Goal: Task Accomplishment & Management: Complete application form

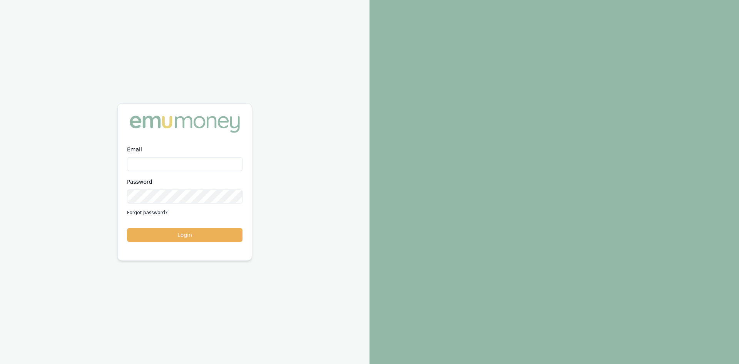
click at [145, 165] on input "Email" at bounding box center [184, 164] width 115 height 14
type input "pinkesh.patel@emumoney.com.au"
click at [182, 232] on button "Login" at bounding box center [184, 235] width 115 height 14
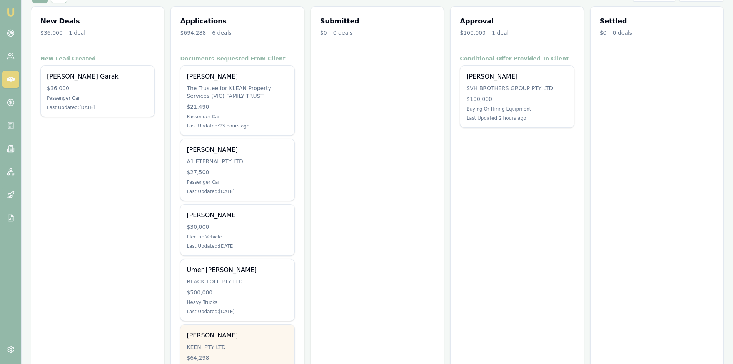
scroll to position [73, 0]
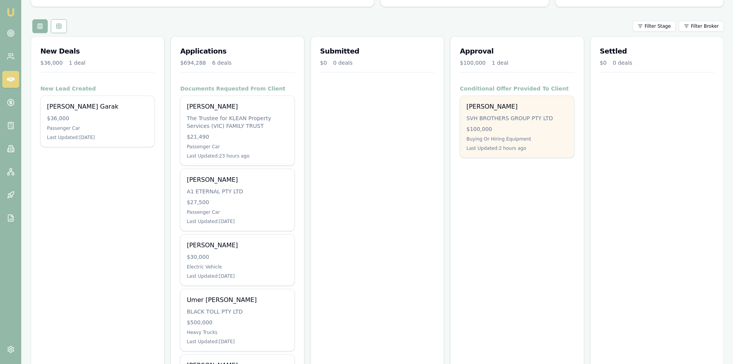
click at [514, 126] on div "Paragkumar Patel SVH BROTHERS GROUP PTY LTD $100,000 Buying Or Hiring Equipment…" at bounding box center [517, 127] width 114 height 62
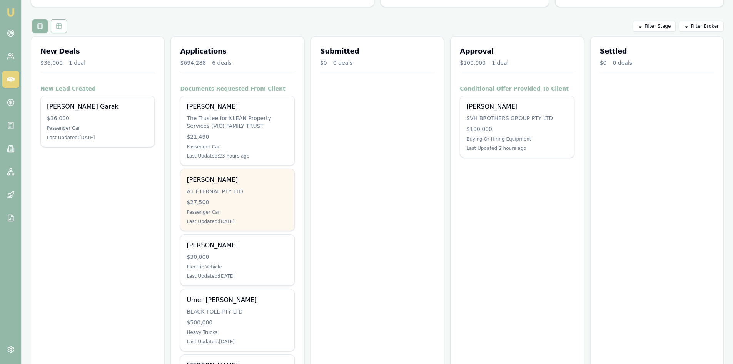
click at [234, 205] on div "$27,500" at bounding box center [237, 202] width 101 height 8
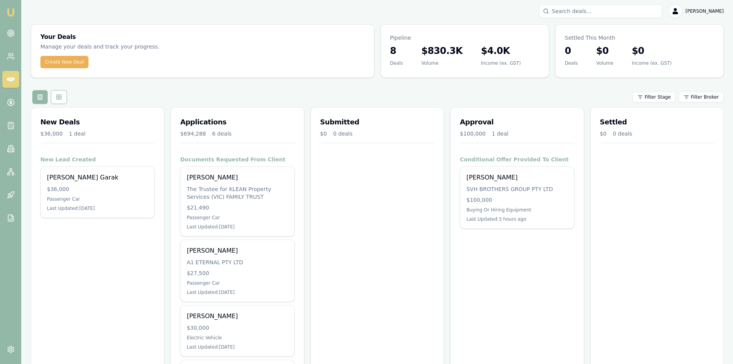
scroll to position [0, 0]
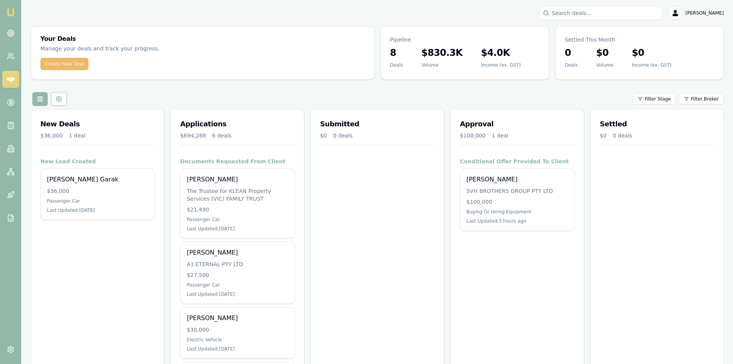
click at [68, 66] on button "Create New Deal" at bounding box center [64, 64] width 48 height 12
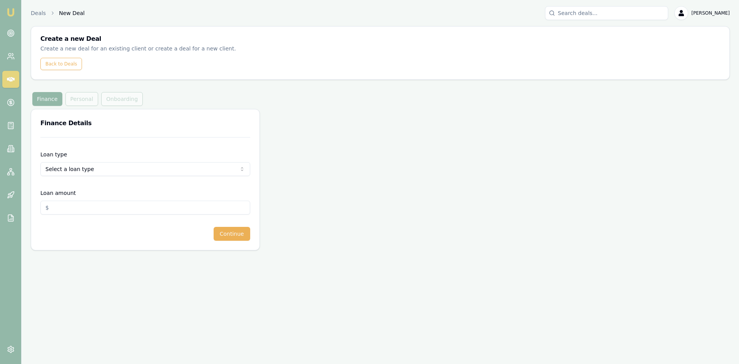
click at [85, 168] on html "Emu Broker Deals New Deal Pinkesh Patel Toggle Menu Create a new Deal Create a …" at bounding box center [369, 182] width 739 height 364
select select "COMMERCIAL_ASSET"
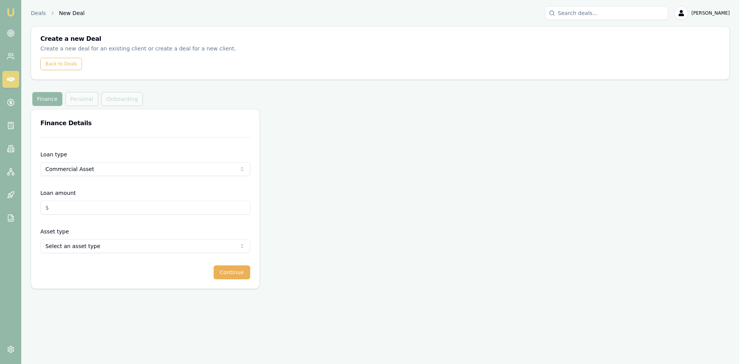
click at [79, 205] on input "Loan amount" at bounding box center [145, 207] width 210 height 14
type input "$47,000.00"
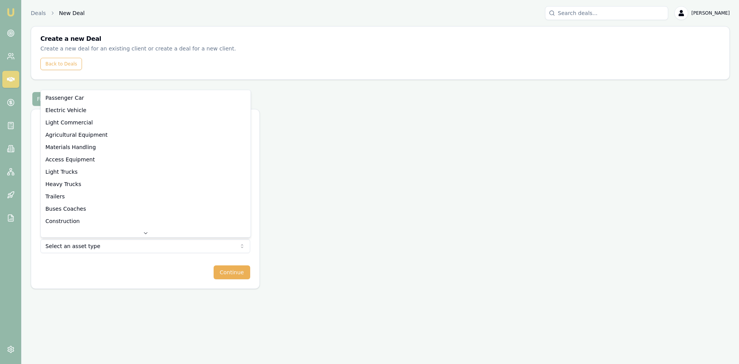
click at [87, 245] on html "Emu Broker Deals New Deal Pinkesh Patel Toggle Menu Create a new Deal Create a …" at bounding box center [369, 182] width 739 height 364
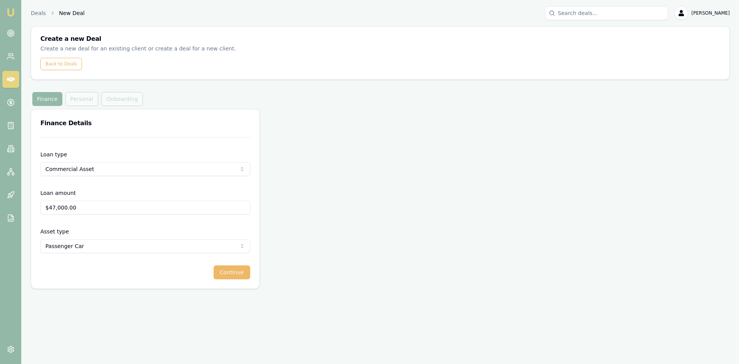
click at [224, 270] on button "Continue" at bounding box center [232, 272] width 37 height 14
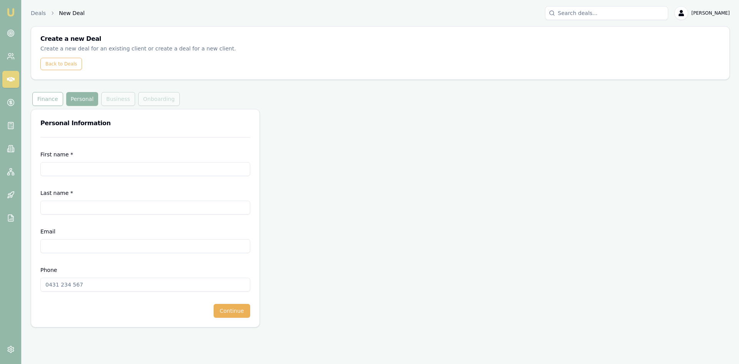
click at [111, 171] on input "First name *" at bounding box center [145, 169] width 210 height 14
click at [65, 169] on input "First name *" at bounding box center [145, 169] width 210 height 14
type input "Kalpeshkumar Rameshbhai"
type input "[PERSON_NAME]"
click at [90, 244] on input "Email" at bounding box center [145, 246] width 210 height 14
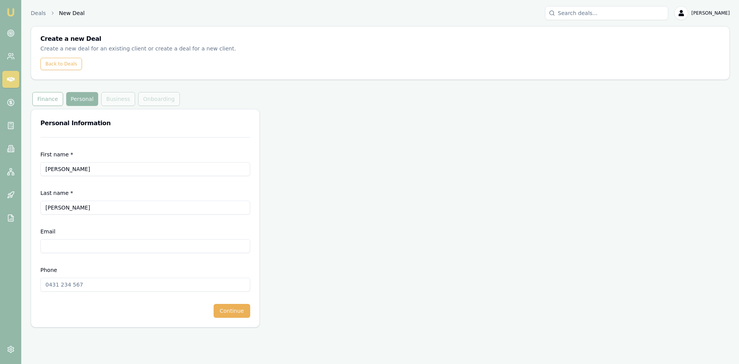
paste input "Kalpeshpatel.eti@gmail.com"
type input "Kalpeshpatel.eti@gmail.com"
click at [75, 284] on input "Phone" at bounding box center [145, 284] width 210 height 14
click at [45, 282] on input "Phone" at bounding box center [145, 284] width 210 height 14
paste input "0430 120 099"
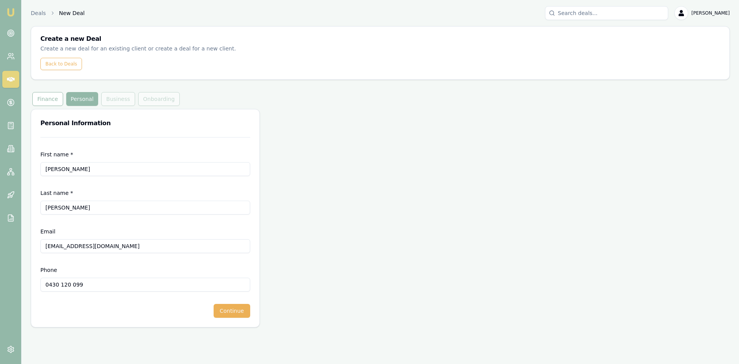
type input "0430 120 099"
drag, startPoint x: 92, startPoint y: 310, endPoint x: 145, endPoint y: 312, distance: 53.5
click at [93, 310] on div "Continue" at bounding box center [145, 311] width 210 height 14
click at [239, 314] on button "Continue" at bounding box center [232, 311] width 37 height 14
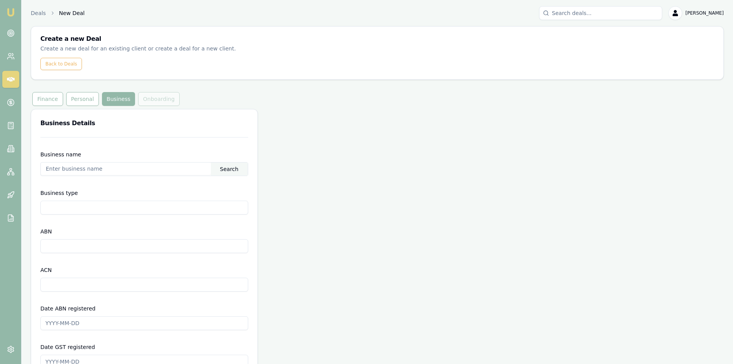
click at [109, 166] on input "text" at bounding box center [126, 168] width 170 height 12
click at [64, 169] on input "text" at bounding box center [126, 168] width 170 height 12
click at [237, 163] on div "Search" at bounding box center [229, 168] width 37 height 13
click at [182, 183] on div "PATEL, KALPESHKUMAR RAMESHBHAI (45972347415)" at bounding box center [144, 183] width 207 height 14
type input "PATEL, KALPESHKUMAR RAMESHBHAI"
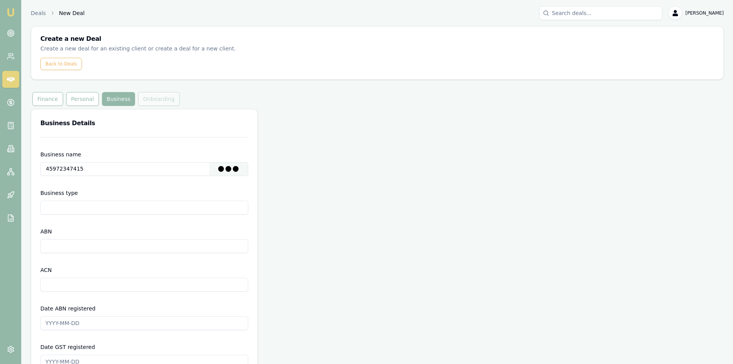
type input "Individual/Sole Trader"
type input "45972347415"
type input "2022-01-02"
type input "2022-01-01"
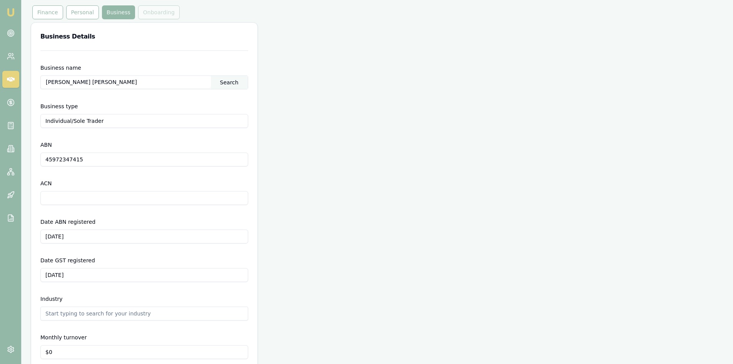
scroll to position [171, 0]
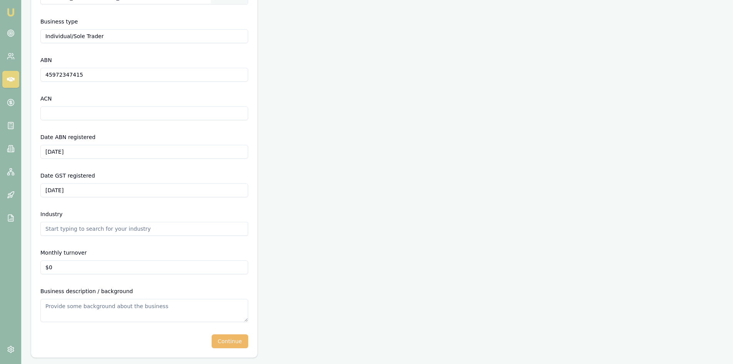
click at [237, 344] on button "Continue" at bounding box center [230, 341] width 37 height 14
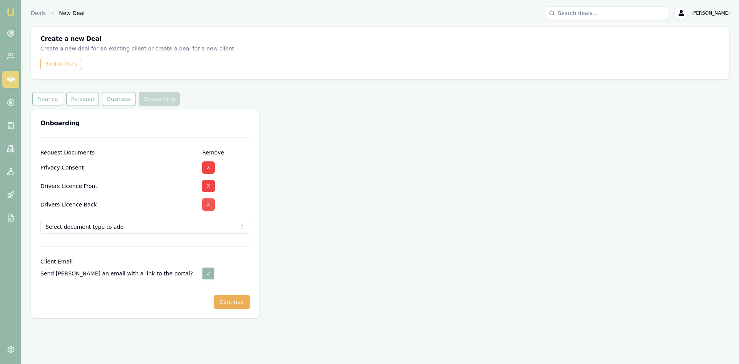
drag, startPoint x: 203, startPoint y: 185, endPoint x: 204, endPoint y: 190, distance: 4.7
click at [204, 187] on button "X" at bounding box center [208, 186] width 12 height 12
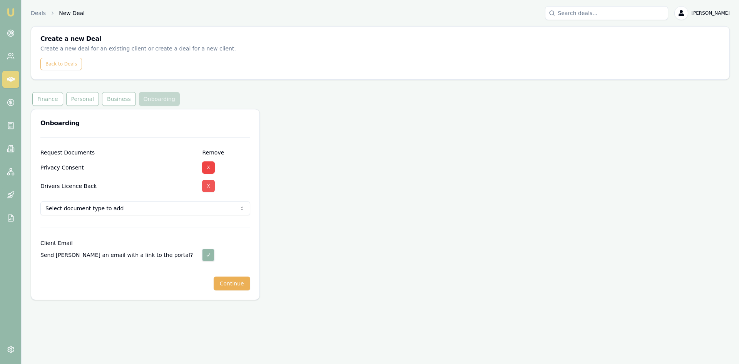
click at [208, 188] on button "X" at bounding box center [208, 186] width 12 height 12
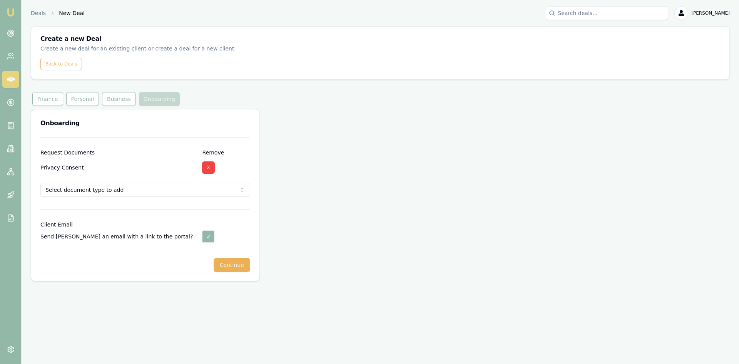
click at [207, 190] on html "Emu Broker Deals New Deal Pinkesh Patel Toggle Menu Create a new Deal Create a …" at bounding box center [369, 182] width 739 height 364
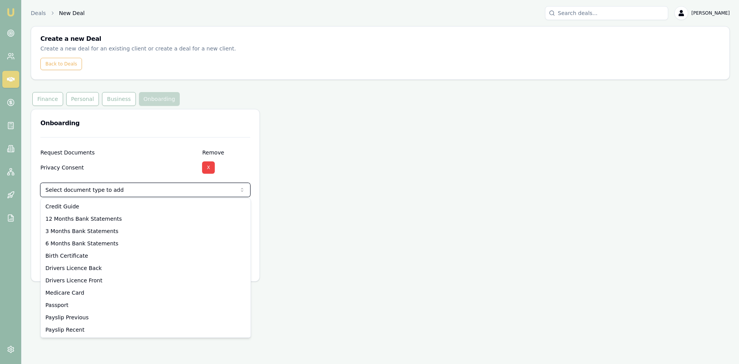
click at [207, 190] on html "Emu Broker Deals New Deal Pinkesh Patel Toggle Menu Create a new Deal Create a …" at bounding box center [369, 182] width 739 height 364
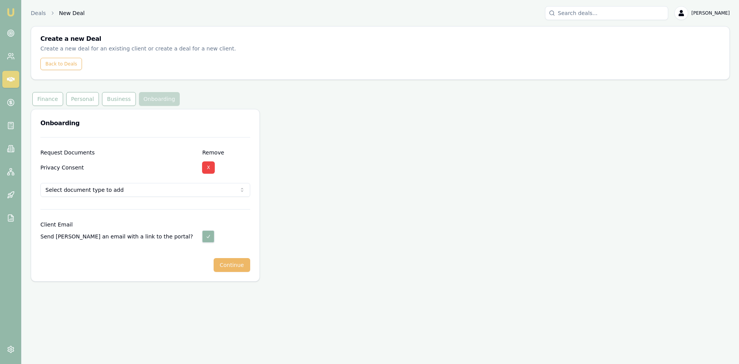
click at [232, 266] on button "Continue" at bounding box center [232, 265] width 37 height 14
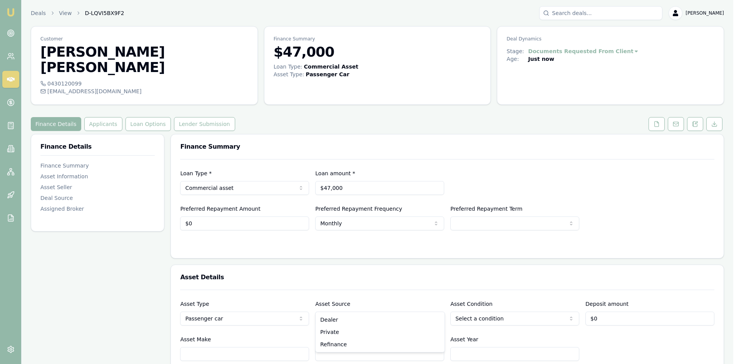
click at [321, 307] on html "Emu Broker Deals View D-LQVI5BX9F2 Pinkesh Patel Toggle Menu Customer Kalpeshku…" at bounding box center [369, 182] width 739 height 364
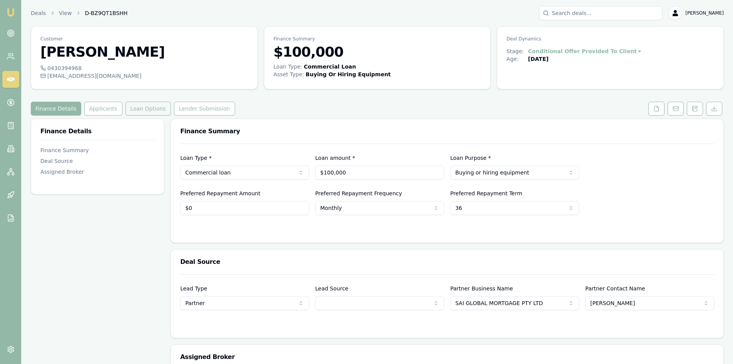
click at [135, 107] on button "Loan Options" at bounding box center [147, 109] width 45 height 14
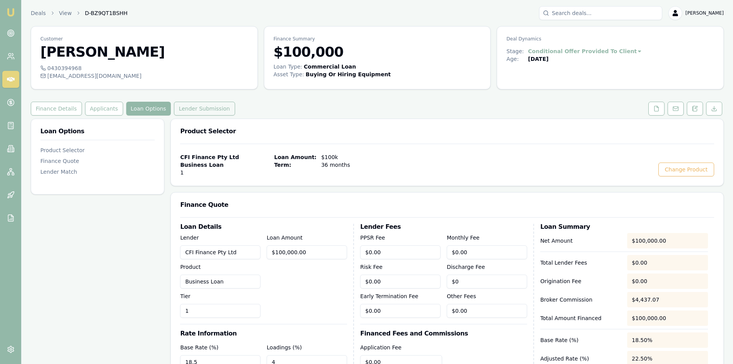
click at [192, 108] on button "Lender Submission" at bounding box center [204, 109] width 61 height 14
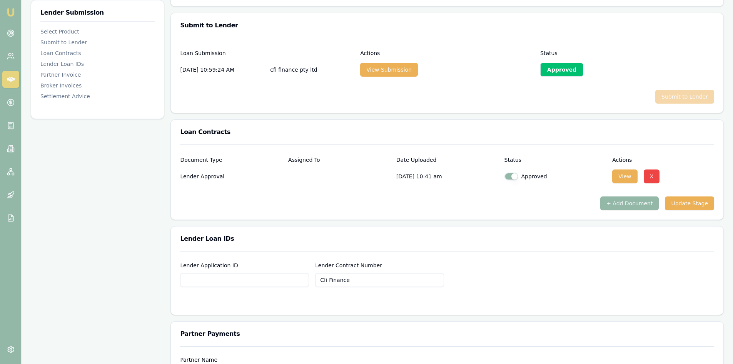
scroll to position [385, 0]
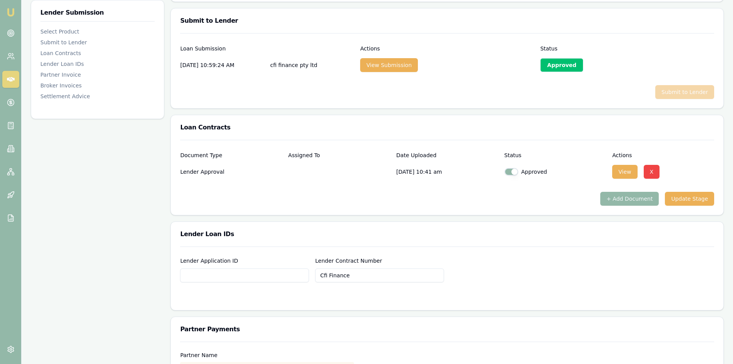
click at [256, 276] on input "Lender Application ID" at bounding box center [244, 275] width 129 height 14
click at [615, 200] on button "+ Add Document" at bounding box center [629, 199] width 58 height 14
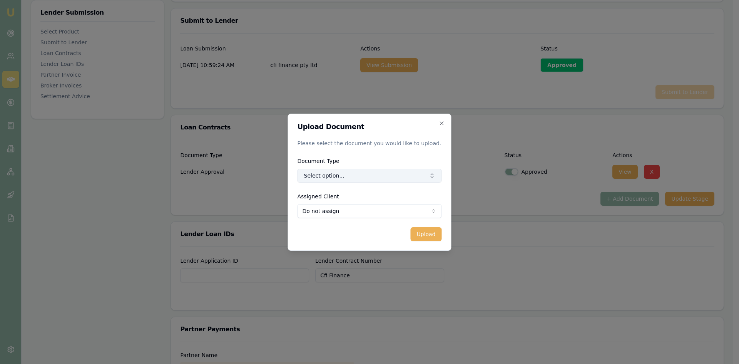
click at [364, 174] on button "Select option..." at bounding box center [369, 176] width 144 height 14
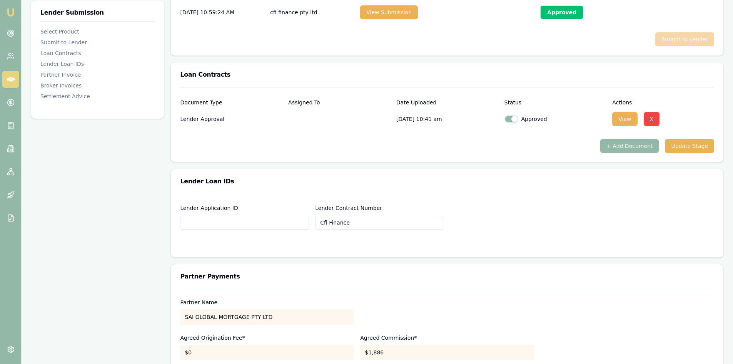
scroll to position [423, 0]
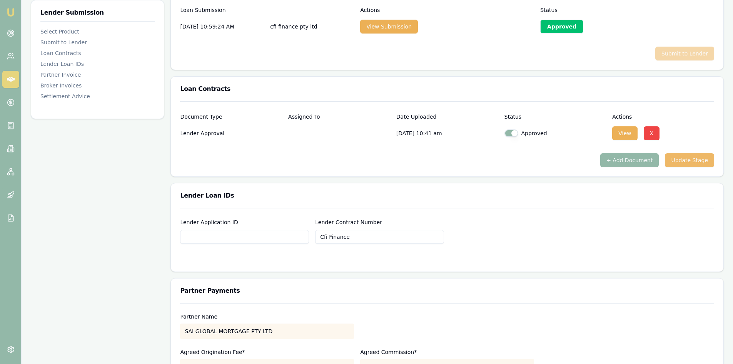
click at [695, 162] on button "Update Stage" at bounding box center [689, 160] width 49 height 14
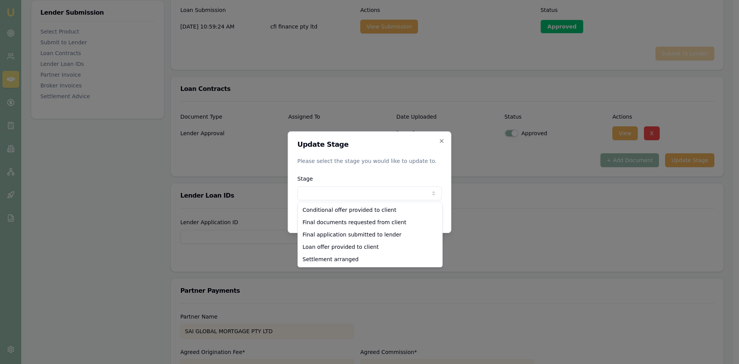
select select "SETTLEMENT_ARRANGED"
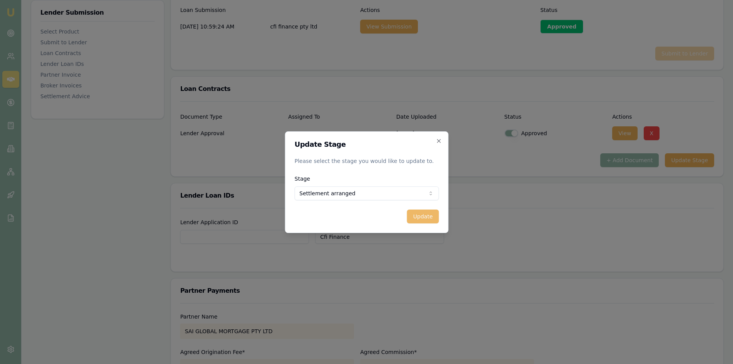
click at [433, 217] on button "Update" at bounding box center [423, 216] width 32 height 14
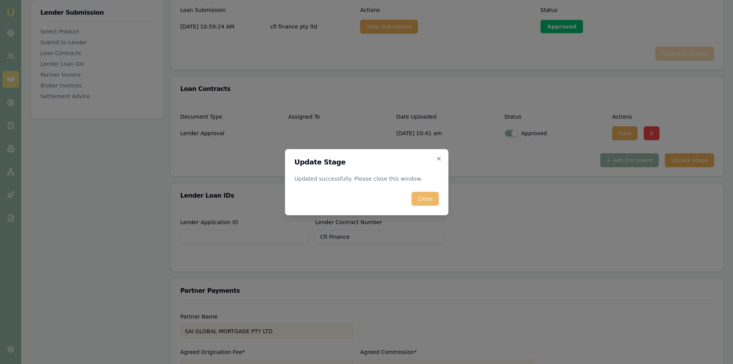
click at [423, 197] on button "Close" at bounding box center [425, 199] width 27 height 14
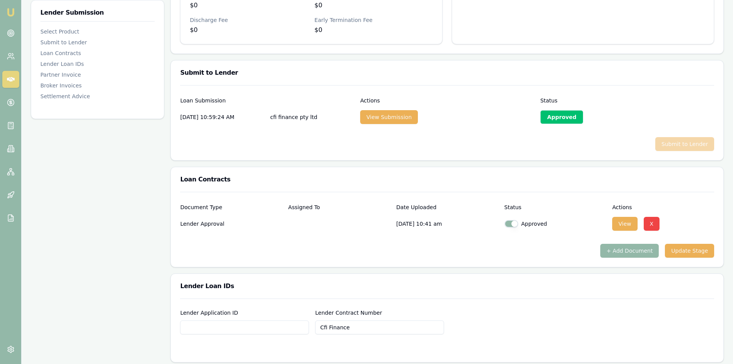
scroll to position [346, 0]
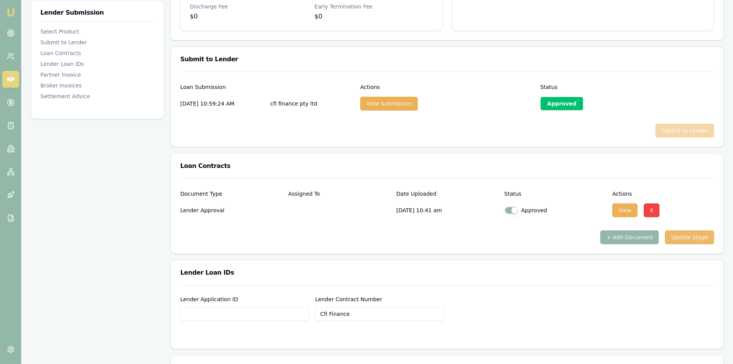
click at [681, 239] on button "Update Stage" at bounding box center [689, 237] width 49 height 14
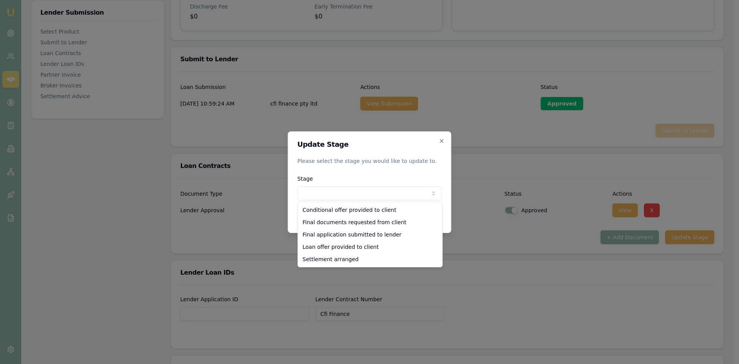
select select "SETTLEMENT_ARRANGED"
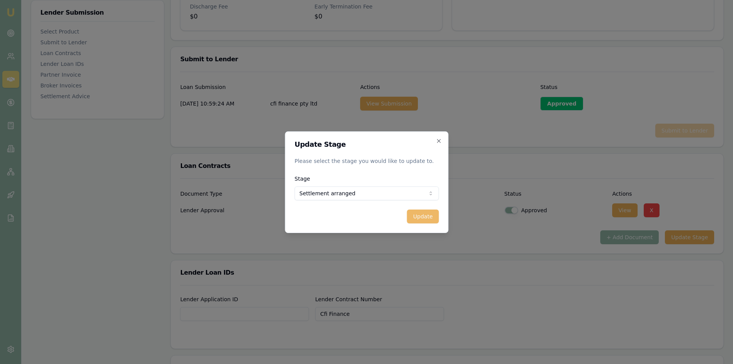
click at [430, 221] on button "Update" at bounding box center [423, 216] width 32 height 14
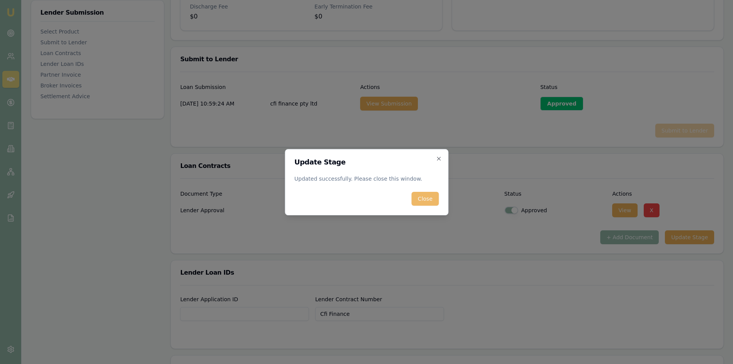
click at [430, 200] on button "Close" at bounding box center [425, 199] width 27 height 14
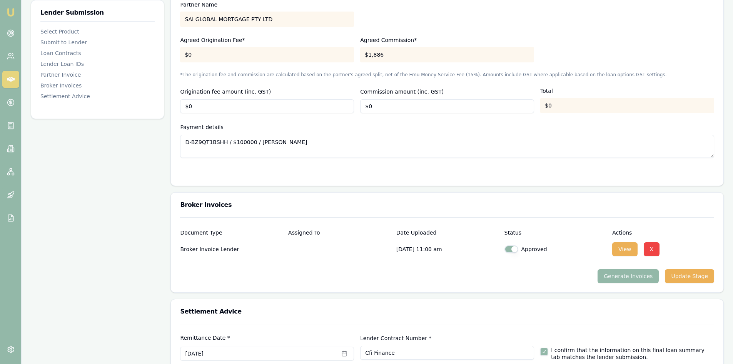
scroll to position [780, 0]
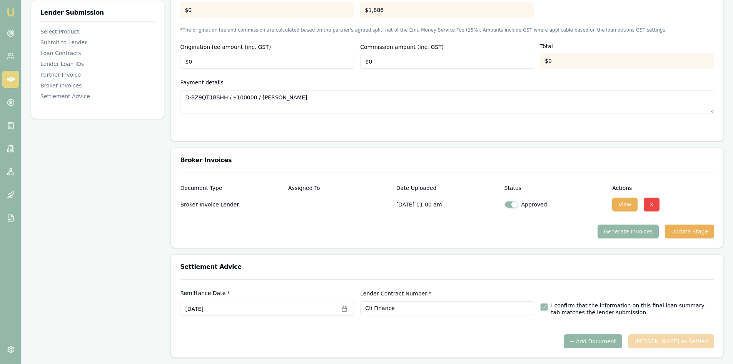
click at [594, 343] on button "+ Add Document" at bounding box center [593, 341] width 58 height 14
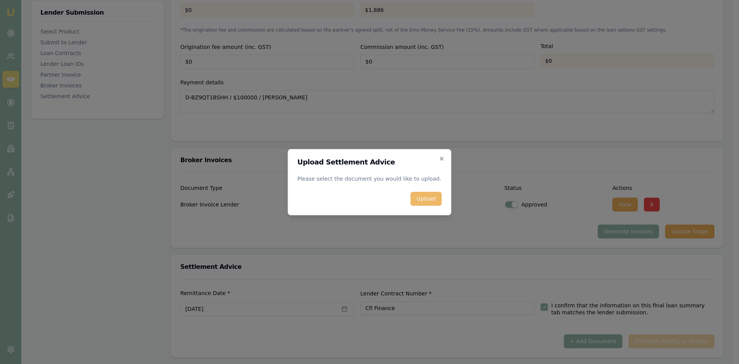
click at [434, 202] on button "Upload" at bounding box center [425, 199] width 31 height 14
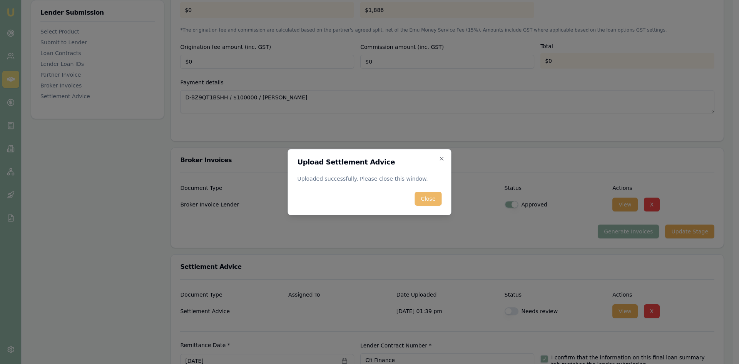
click at [424, 199] on button "Close" at bounding box center [427, 199] width 27 height 14
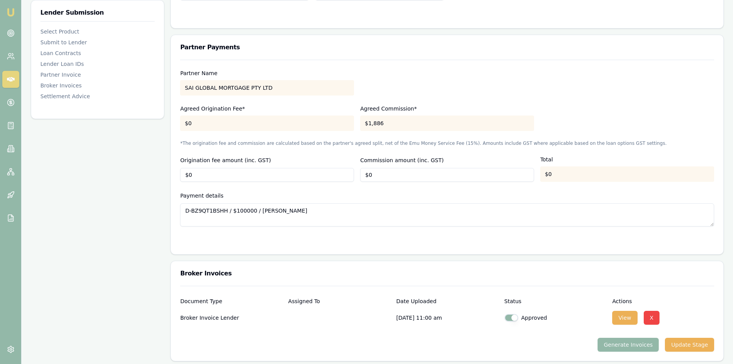
scroll to position [664, 0]
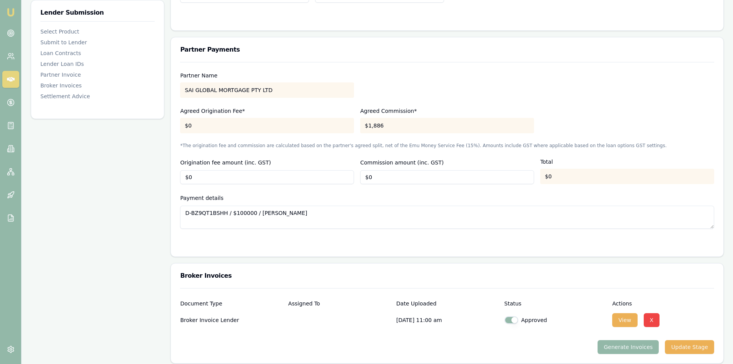
click at [386, 125] on div "$1,886" at bounding box center [447, 125] width 174 height 15
click at [381, 126] on div "$1,886" at bounding box center [447, 125] width 174 height 15
click at [380, 126] on div "$1,886" at bounding box center [447, 125] width 174 height 15
click at [331, 122] on div "$0" at bounding box center [267, 125] width 174 height 15
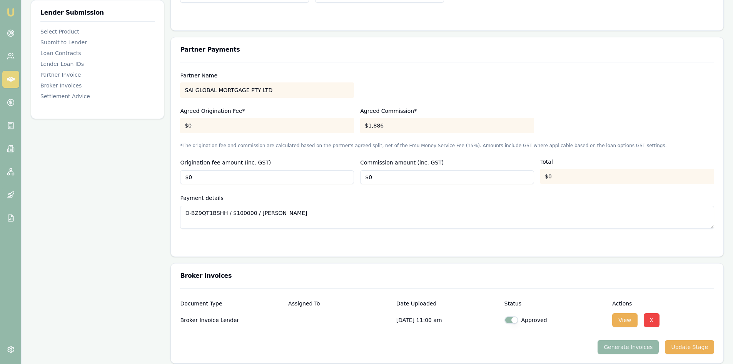
click at [379, 125] on div "$1,886" at bounding box center [447, 125] width 174 height 15
click at [382, 176] on input "0" at bounding box center [447, 177] width 174 height 14
click at [386, 125] on div "$1,886" at bounding box center [447, 125] width 174 height 15
type input "0"
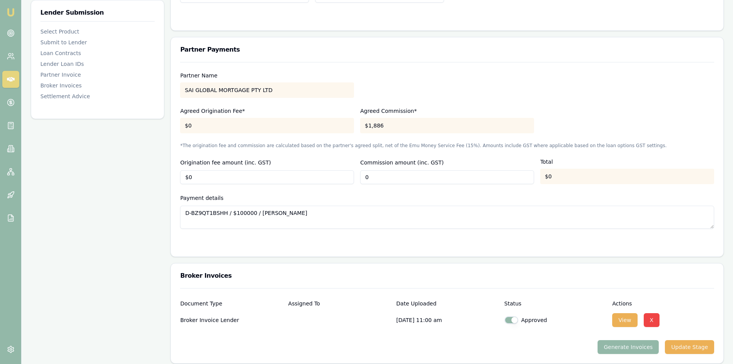
click at [379, 180] on input "0" at bounding box center [447, 177] width 174 height 14
type input "$1,600"
click at [383, 192] on div "Partner Name SAI GLOBAL MORTGAGE PTY LTD Agreed Origination Fee* $0 Agreed Comm…" at bounding box center [447, 145] width 534 height 167
click at [527, 230] on form "Partner Name SAI GLOBAL MORTGAGE PTY LTD Agreed Origination Fee* $0 Agreed Comm…" at bounding box center [447, 154] width 534 height 185
click at [366, 215] on textarea "D-BZ9QT1BSHH / $100000 / [PERSON_NAME]" at bounding box center [447, 216] width 534 height 23
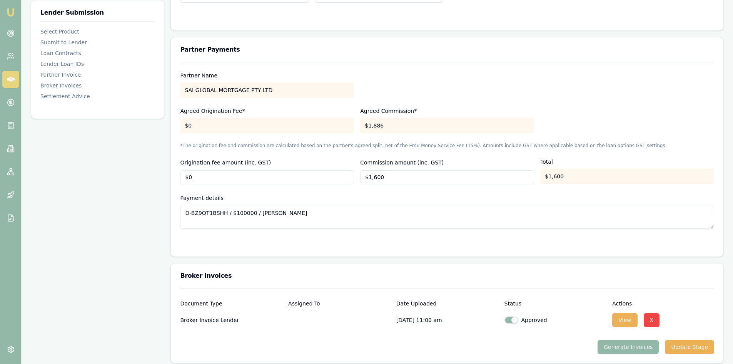
click at [357, 196] on div "Payment details D-BZ9QT1BSHH / $100000 / [PERSON_NAME]" at bounding box center [447, 210] width 534 height 35
click at [256, 172] on input "0" at bounding box center [267, 177] width 174 height 14
type input "$0"
click at [548, 100] on div "Partner Name SAI GLOBAL MORTGAGE PTY LTD Agreed Origination Fee* $0 Agreed Comm…" at bounding box center [447, 145] width 534 height 167
click at [419, 179] on input "1600" at bounding box center [447, 177] width 174 height 14
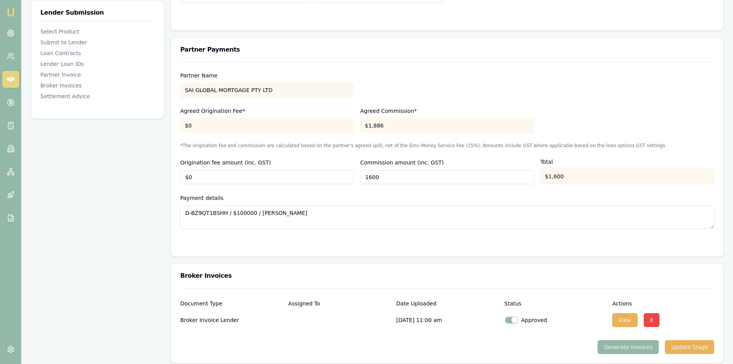
type input "$1,600"
click at [416, 194] on div "Payment details D-BZ9QT1BSHH / $100000 / [PERSON_NAME]" at bounding box center [447, 210] width 534 height 35
click at [292, 196] on div "Payment details D-BZ9QT1BSHH / $100000 / [PERSON_NAME]" at bounding box center [447, 210] width 534 height 35
click at [401, 129] on div "$1,886" at bounding box center [447, 125] width 174 height 15
drag, startPoint x: 303, startPoint y: 119, endPoint x: 299, endPoint y: 127, distance: 8.4
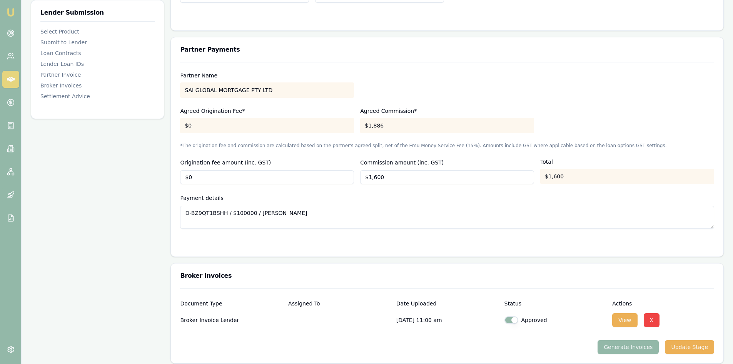
click at [300, 125] on div "$0" at bounding box center [267, 125] width 174 height 15
click at [299, 127] on div "$0" at bounding box center [267, 125] width 174 height 15
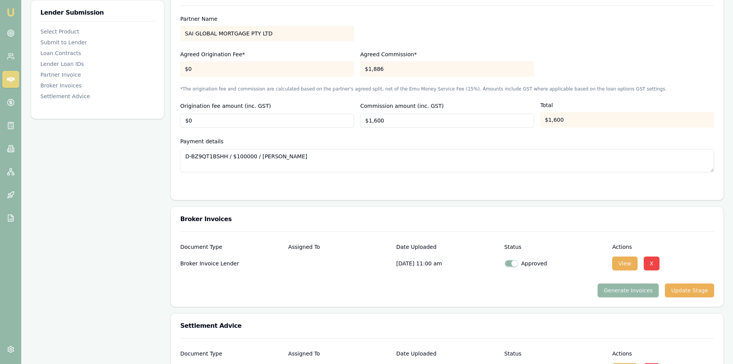
scroll to position [716, 0]
